Goal: Task Accomplishment & Management: Manage account settings

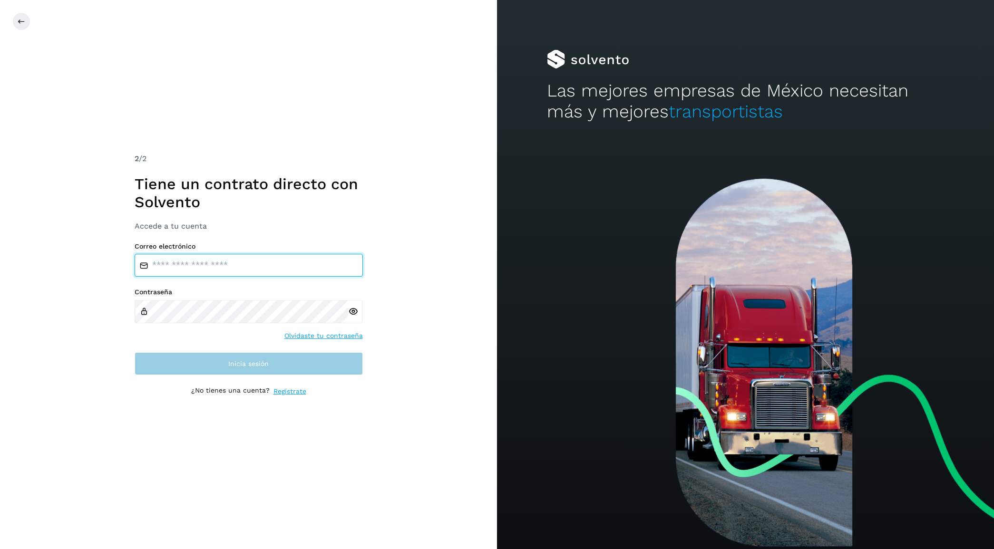
type input "**********"
click at [277, 359] on button "Inicia sesión" at bounding box center [249, 363] width 228 height 23
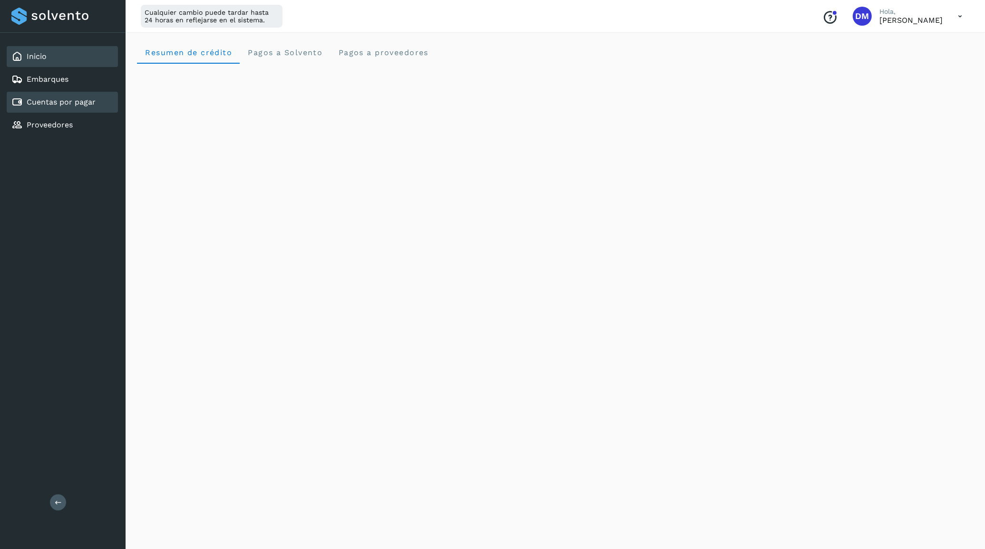
click at [54, 92] on div "Cuentas por pagar" at bounding box center [62, 102] width 111 height 21
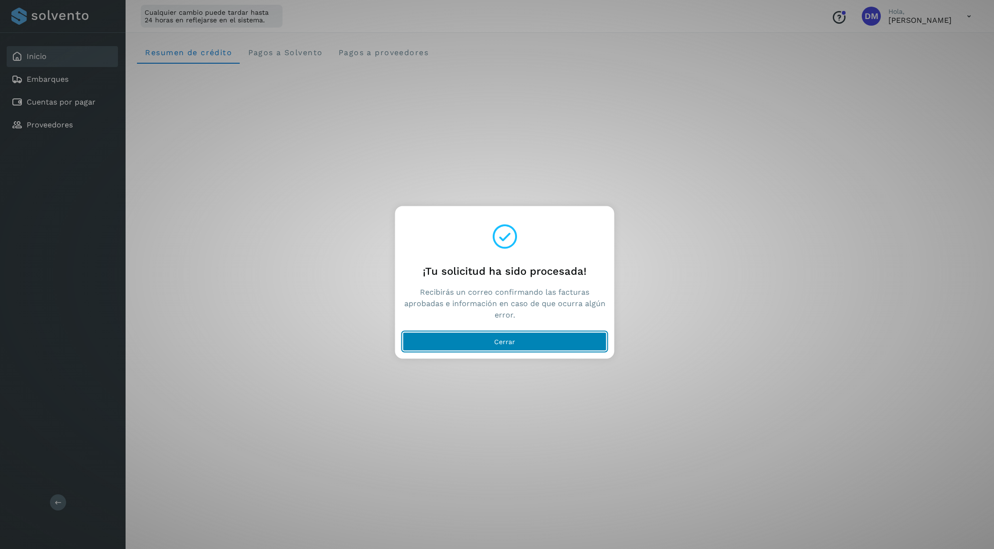
click at [459, 340] on button "Cerrar" at bounding box center [505, 341] width 204 height 19
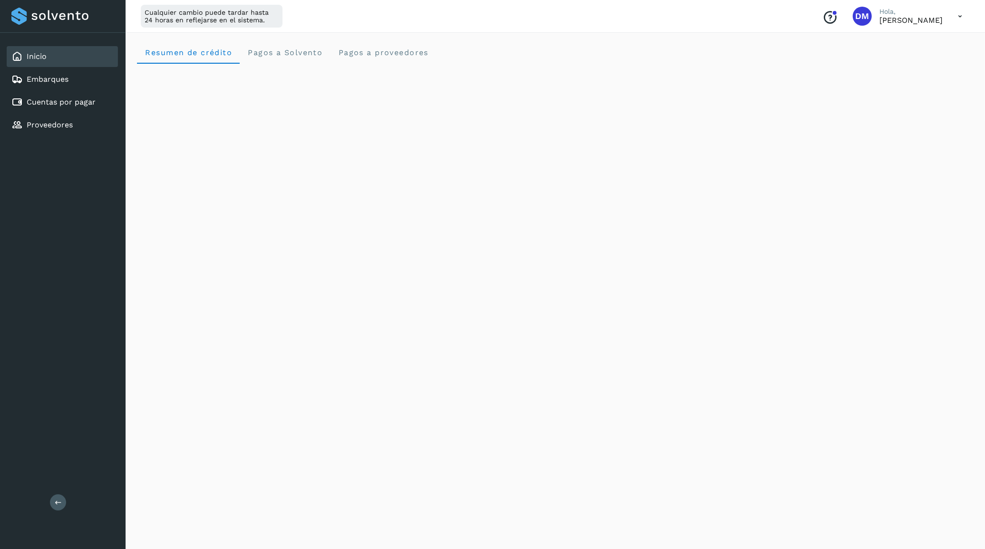
drag, startPoint x: 79, startPoint y: 242, endPoint x: 30, endPoint y: 246, distance: 49.2
click at [79, 242] on div "Inicio Embarques Cuentas por pagar Proveedores Salir" at bounding box center [63, 274] width 126 height 549
click at [63, 97] on div "Cuentas por pagar" at bounding box center [53, 102] width 84 height 11
